Goal: Information Seeking & Learning: Find specific fact

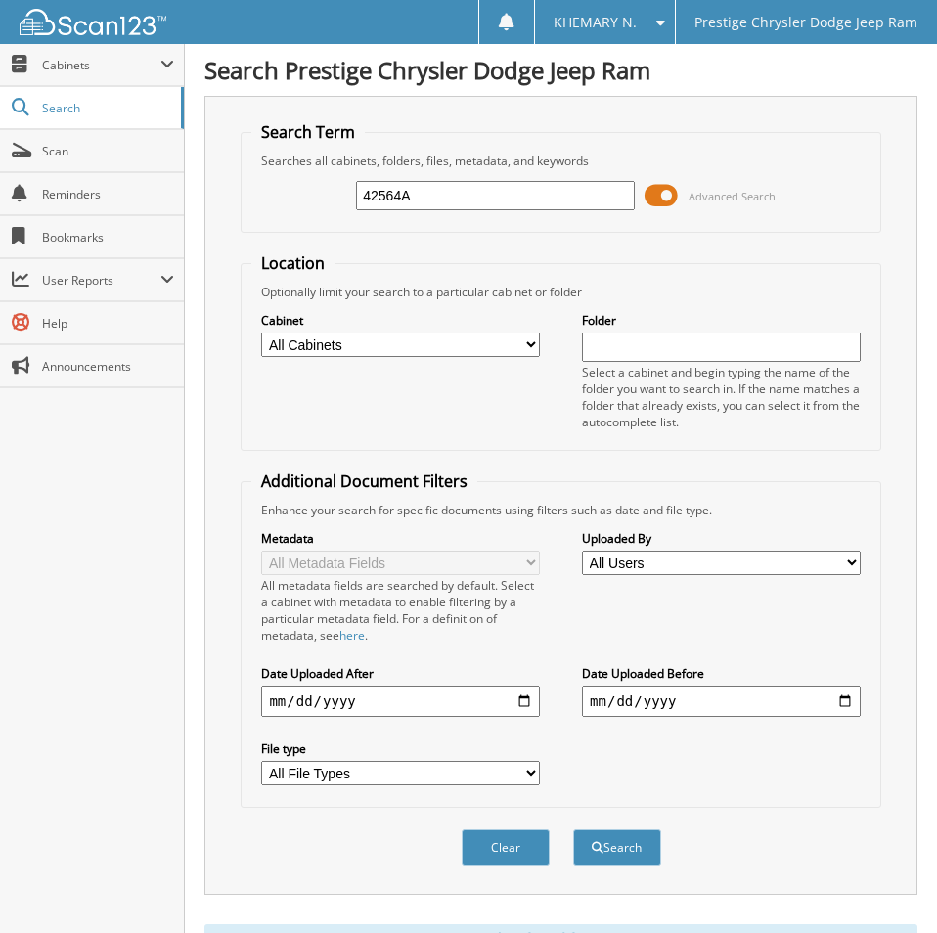
drag, startPoint x: 424, startPoint y: 194, endPoint x: -3, endPoint y: 197, distance: 426.6
type input "42757B"
click at [573, 830] on button "Search" at bounding box center [617, 848] width 88 height 36
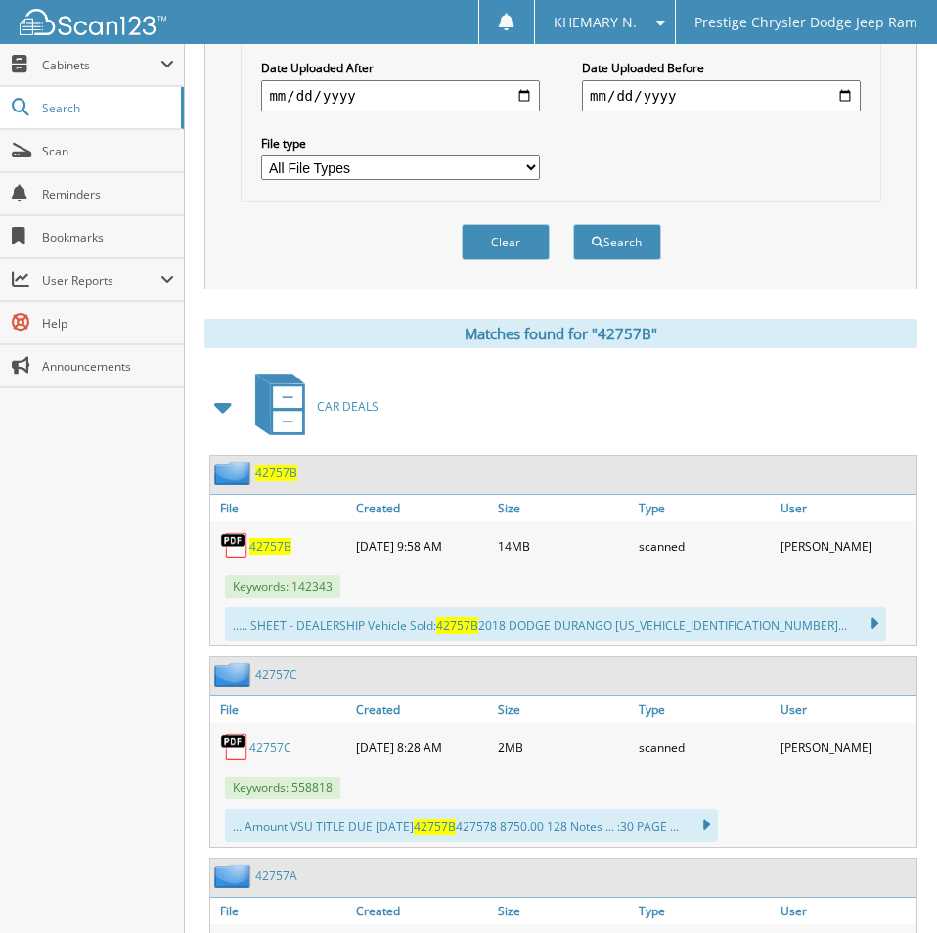
scroll to position [685, 0]
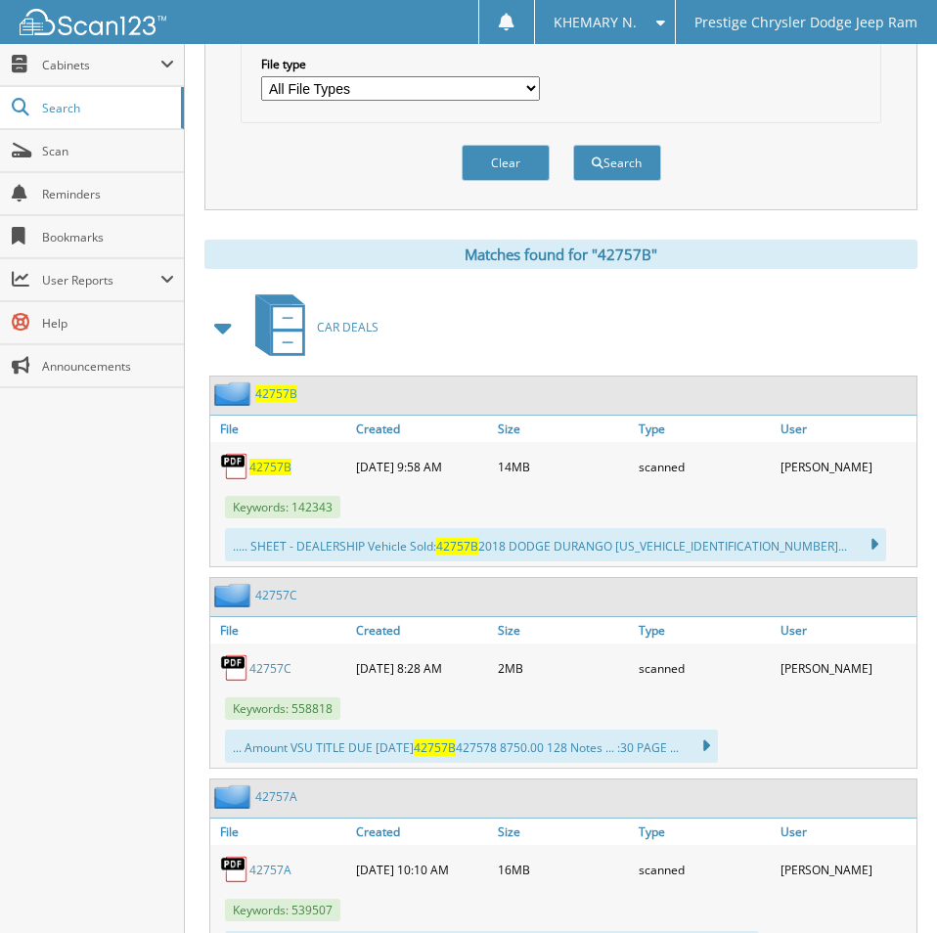
click at [270, 467] on span "42757B" at bounding box center [271, 467] width 42 height 17
drag, startPoint x: 829, startPoint y: 231, endPoint x: 786, endPoint y: 208, distance: 48.6
click at [829, 230] on div "Search Term Searches all cabinets, folders, files, metadata, and keywords 42757…" at bounding box center [561, 400] width 713 height 1979
